Goal: Navigation & Orientation: Find specific page/section

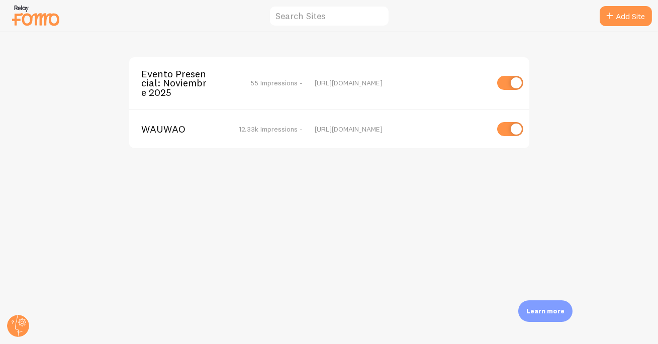
click at [166, 77] on span "Evento Presencial: Noviembre 2025" at bounding box center [181, 83] width 81 height 28
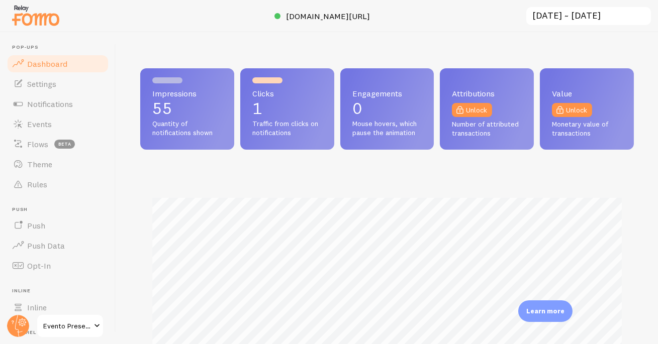
scroll to position [264, 494]
click at [39, 124] on span "Events" at bounding box center [39, 124] width 25 height 10
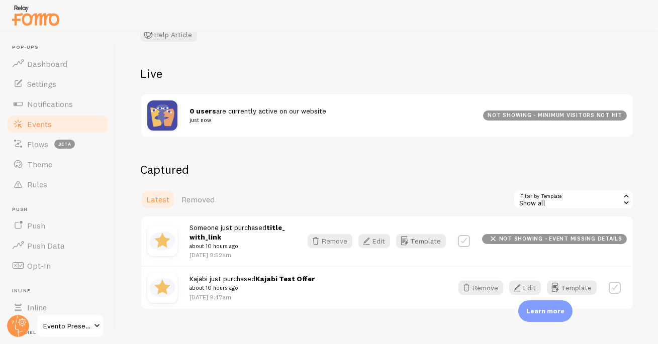
scroll to position [97, 0]
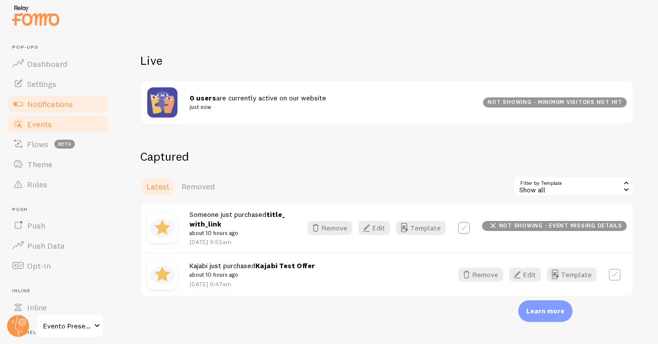
click at [52, 104] on span "Notifications" at bounding box center [50, 104] width 46 height 10
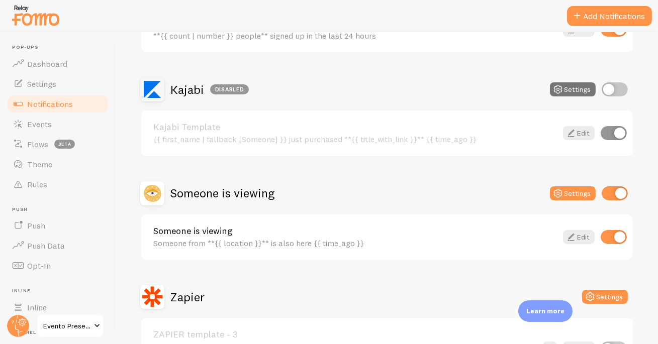
scroll to position [268, 0]
click at [42, 118] on link "Events" at bounding box center [58, 124] width 104 height 20
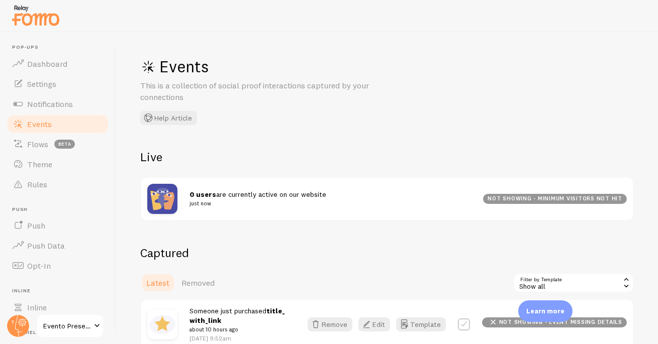
scroll to position [97, 0]
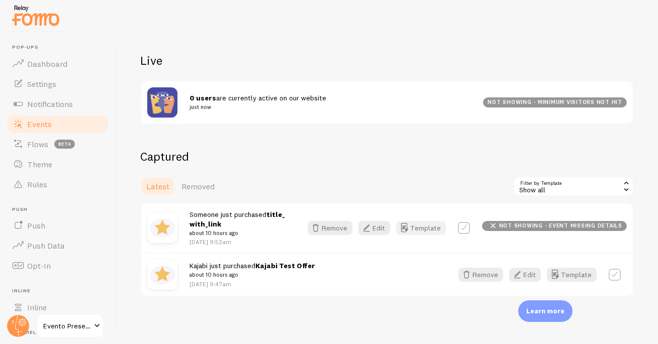
click at [421, 227] on button "Template" at bounding box center [421, 228] width 50 height 14
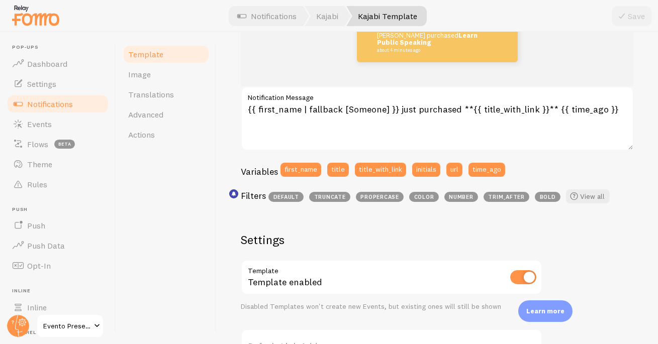
scroll to position [158, 0]
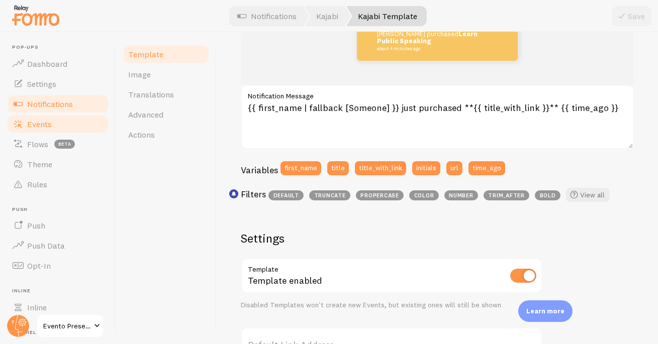
click at [51, 126] on span "Events" at bounding box center [39, 124] width 25 height 10
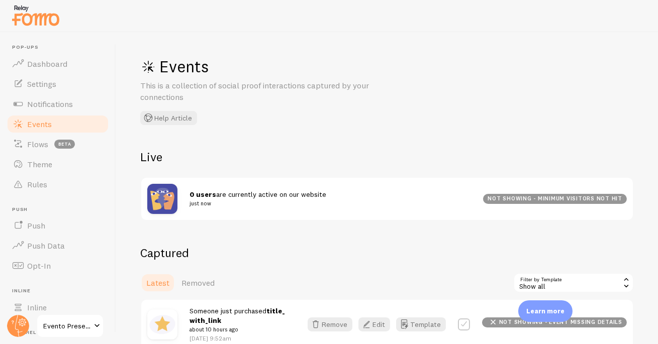
scroll to position [97, 0]
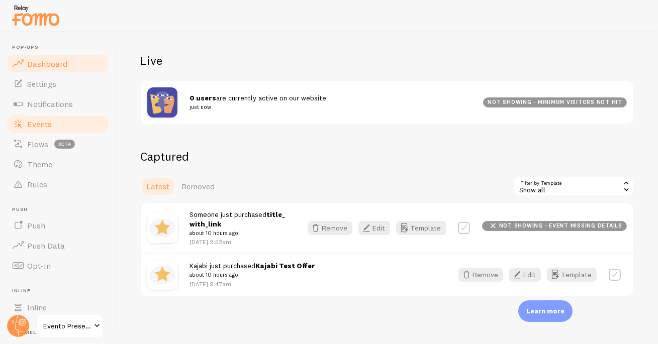
click at [67, 66] on link "Dashboard" at bounding box center [58, 64] width 104 height 20
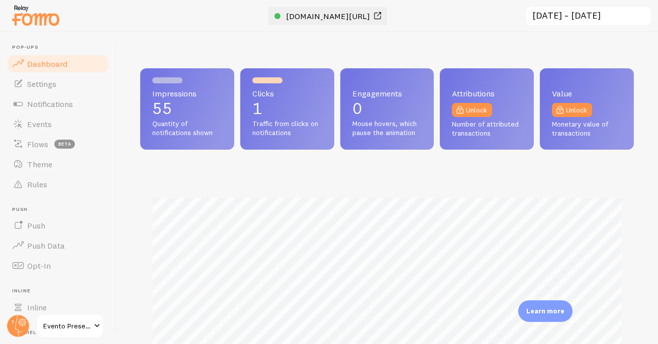
scroll to position [264, 494]
click at [362, 20] on span "[DOMAIN_NAME][URL]" at bounding box center [328, 16] width 84 height 10
click at [7, 325] on circle at bounding box center [18, 326] width 22 height 22
click at [68, 324] on span "Evento Presencial: Noviembre 2025" at bounding box center [67, 326] width 48 height 12
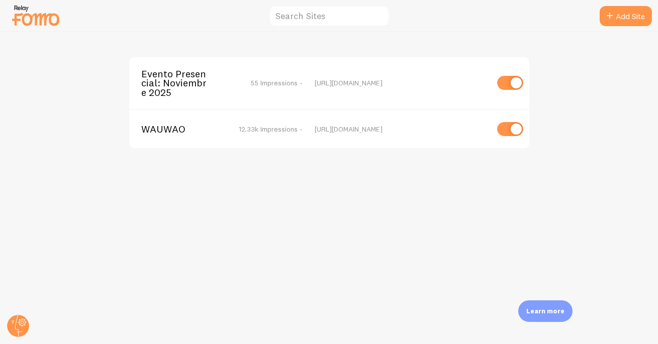
click at [166, 129] on span "WAUWAO" at bounding box center [181, 129] width 81 height 9
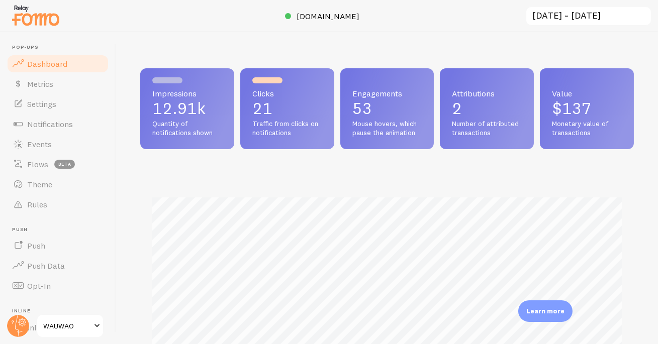
scroll to position [264, 494]
copy link "[DOMAIN_NAME]"
click at [40, 103] on span "Settings" at bounding box center [41, 104] width 29 height 10
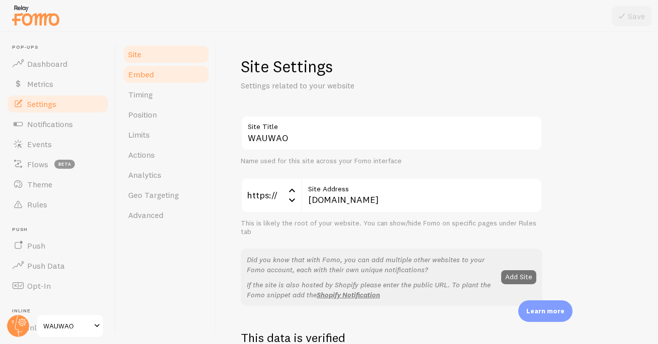
click at [141, 69] on span "Embed" at bounding box center [141, 74] width 26 height 10
